Goal: Information Seeking & Learning: Learn about a topic

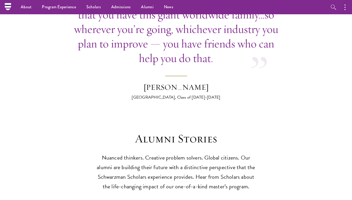
scroll to position [1338, 0]
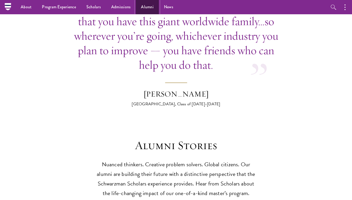
click at [143, 11] on link "Alumni" at bounding box center [147, 7] width 23 height 14
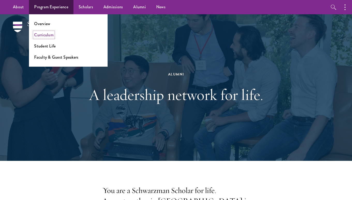
click at [44, 37] on link "Curriculum" at bounding box center [43, 35] width 19 height 6
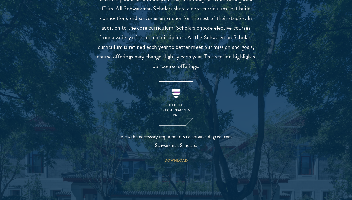
scroll to position [498, 0]
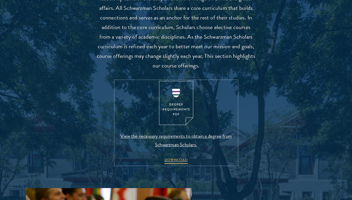
click at [169, 113] on img at bounding box center [176, 103] width 34 height 44
